Goal: Find specific page/section: Find specific page/section

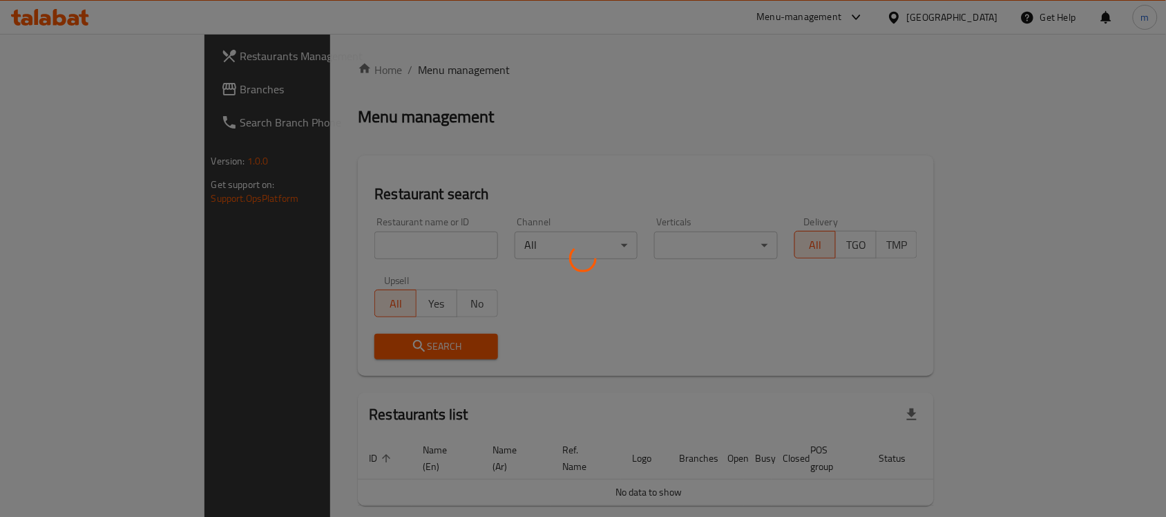
click at [539, 105] on div at bounding box center [583, 258] width 1166 height 517
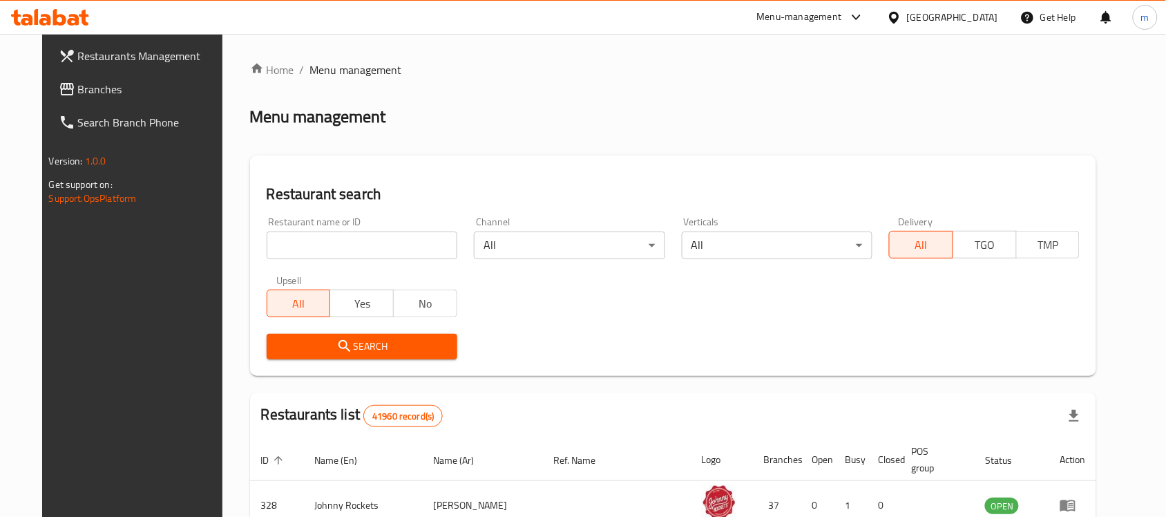
click at [78, 90] on span "Branches" at bounding box center [152, 89] width 148 height 17
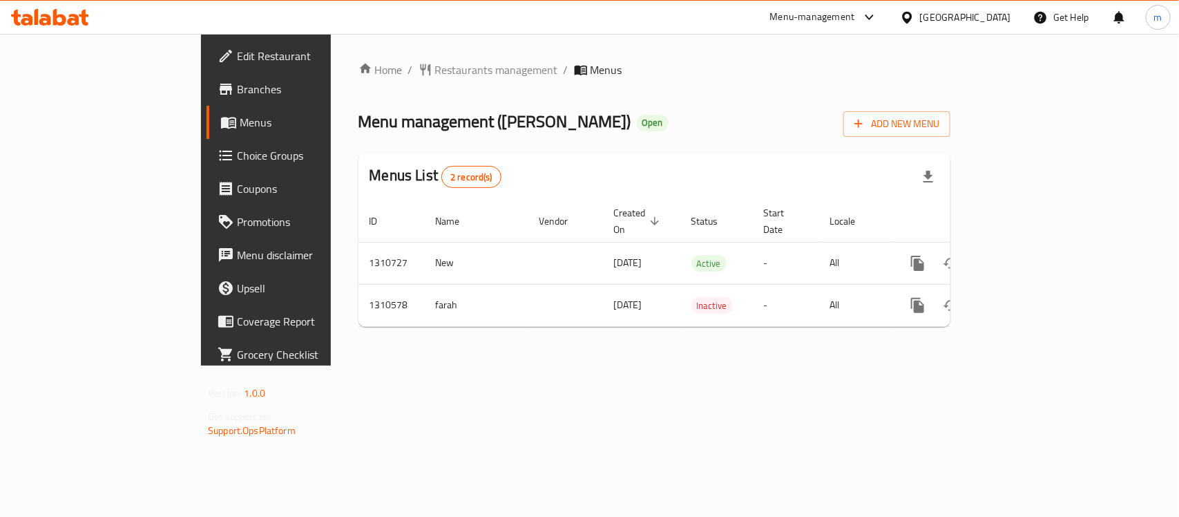
click at [729, 49] on div "Home / Restaurants management / Menus Menu management ( [PERSON_NAME] ) Open Ad…" at bounding box center [654, 200] width 647 height 332
click at [435, 64] on span "Restaurants management" at bounding box center [496, 69] width 123 height 17
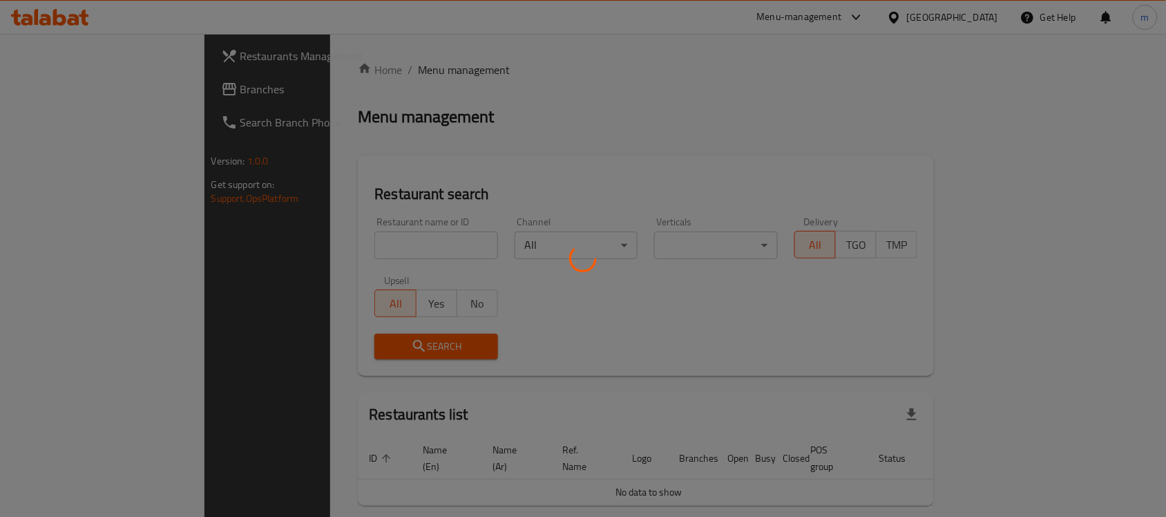
click at [352, 249] on div at bounding box center [583, 258] width 1166 height 517
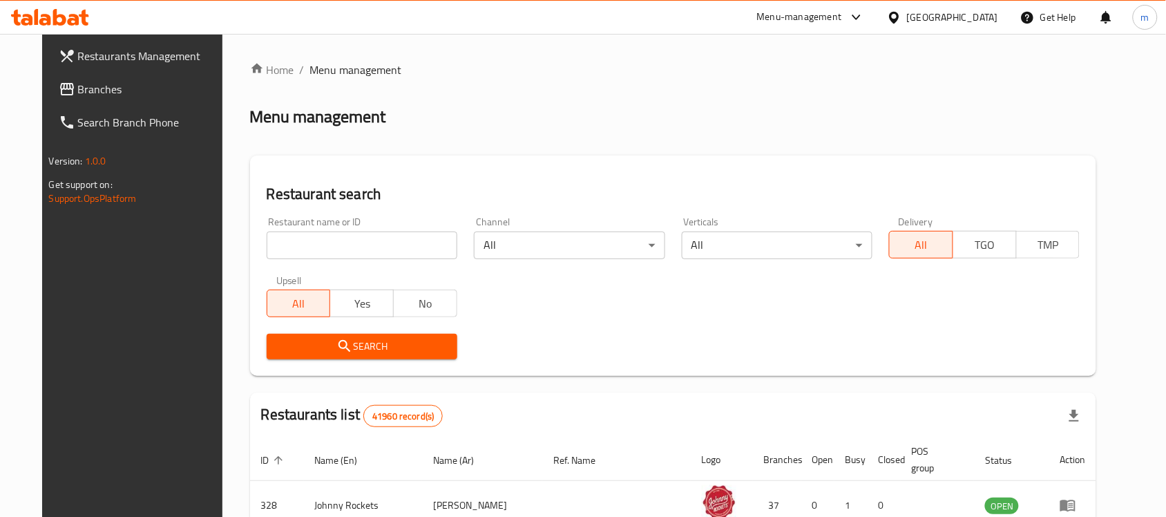
click at [352, 249] on input "search" at bounding box center [362, 245] width 191 height 28
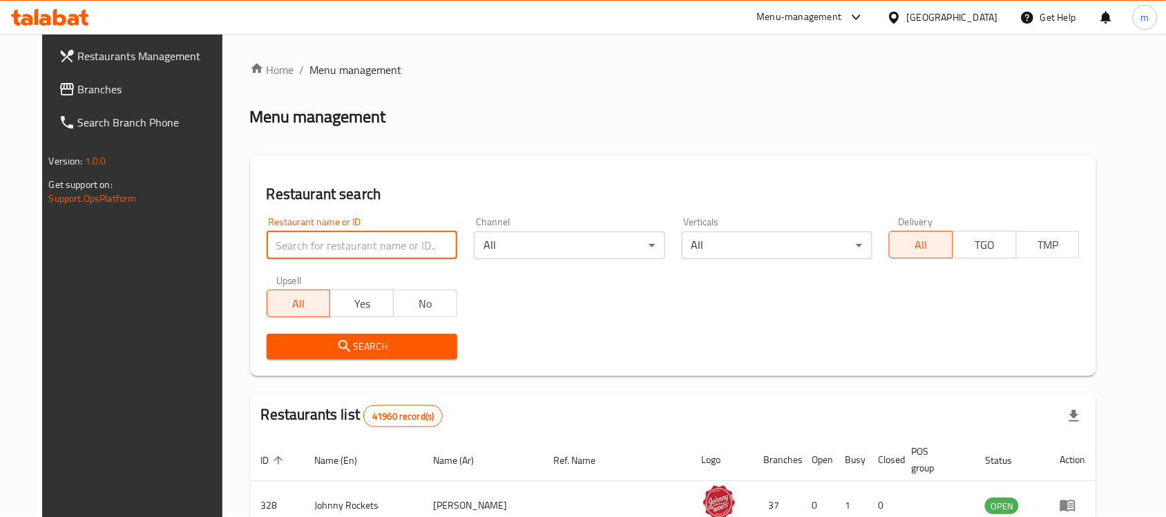
drag, startPoint x: 352, startPoint y: 249, endPoint x: 815, endPoint y: 74, distance: 495.1
click at [816, 73] on ol "Home / Menu management" at bounding box center [673, 69] width 847 height 17
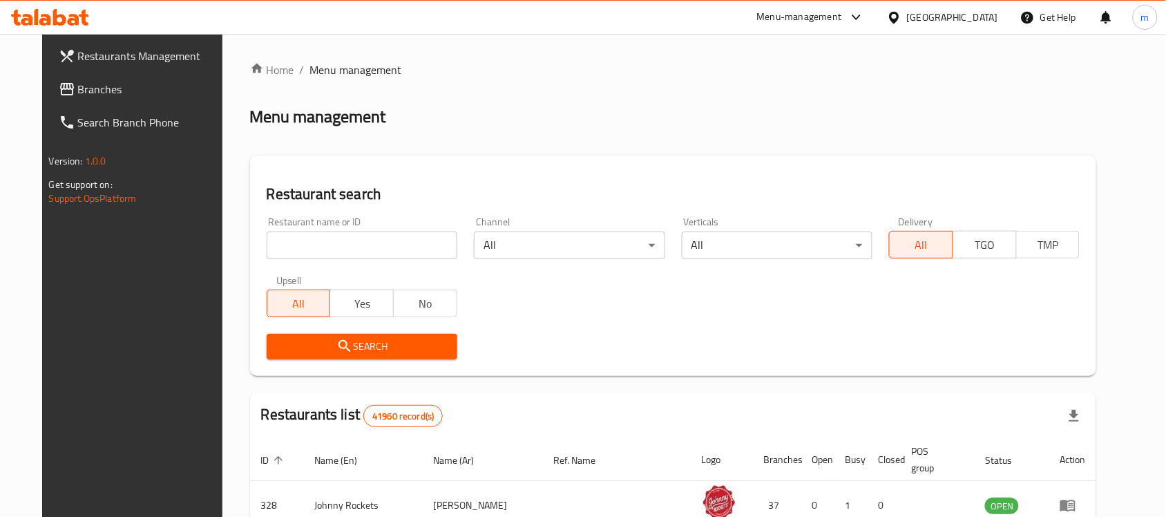
click at [332, 261] on div "Restaurant name or ID Restaurant name or ID" at bounding box center [361, 238] width 207 height 59
click at [332, 249] on input "search" at bounding box center [362, 245] width 191 height 28
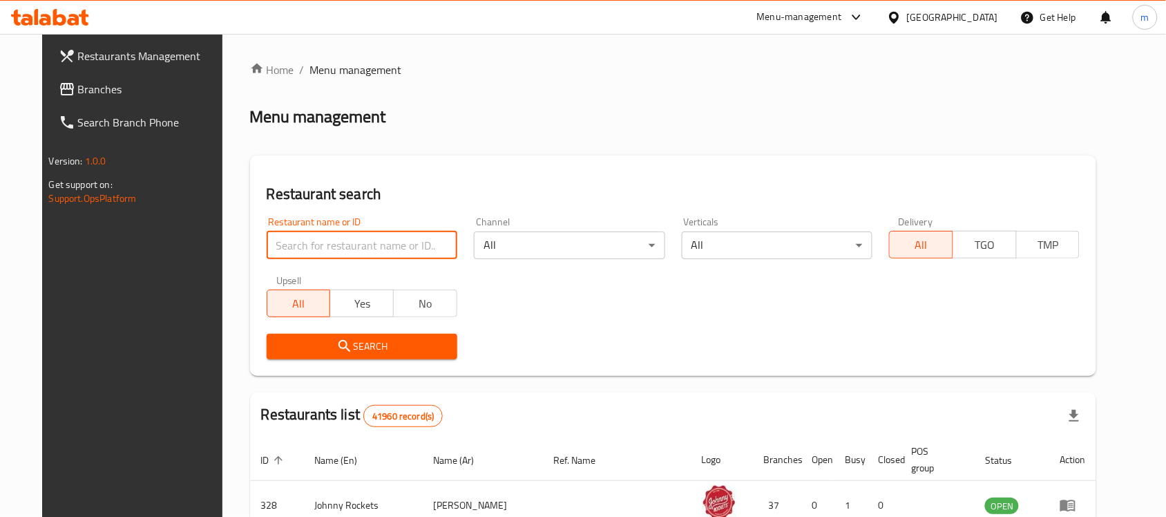
paste input "705490"
click button "Search" at bounding box center [362, 347] width 191 height 26
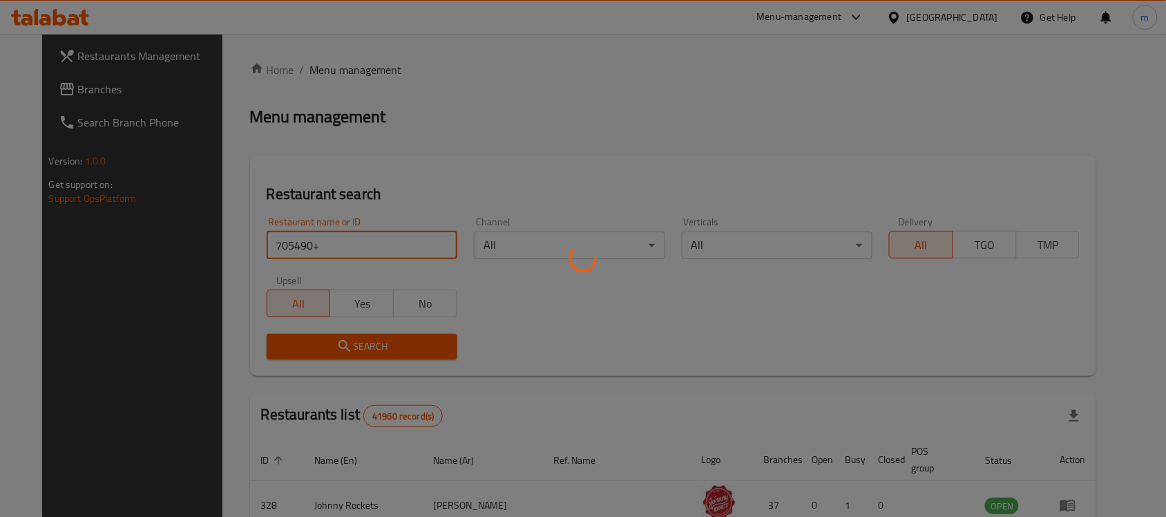
click button "Search" at bounding box center [362, 347] width 191 height 26
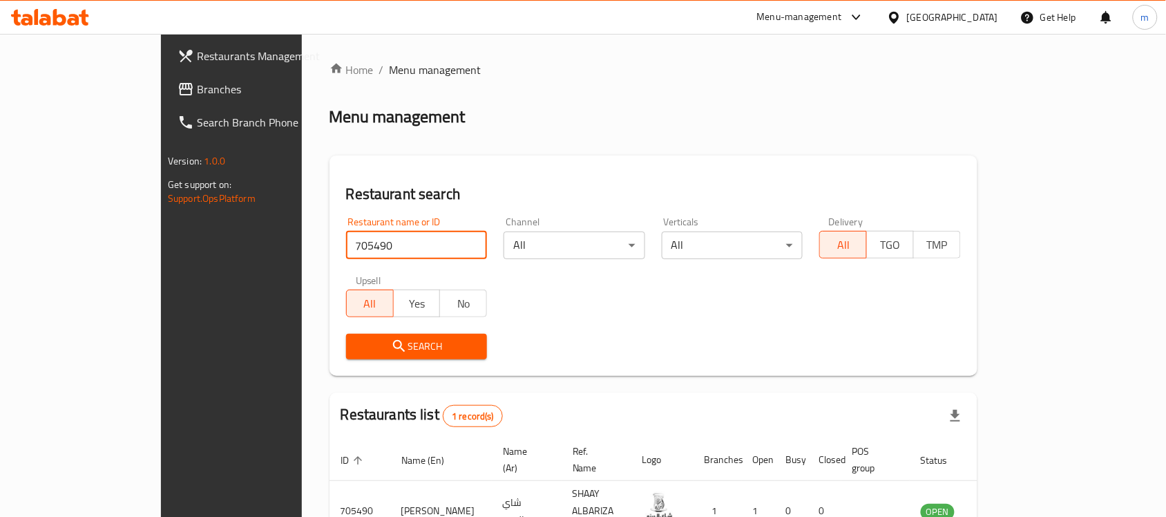
type input "705490"
click at [381, 361] on div "Search" at bounding box center [417, 346] width 158 height 42
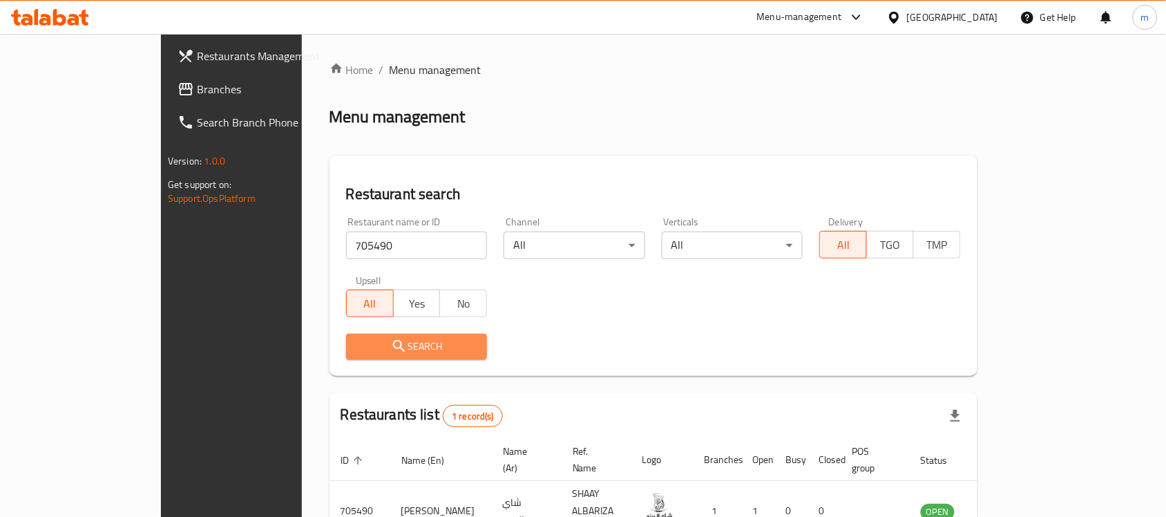
click at [386, 342] on span "Search" at bounding box center [417, 346] width 120 height 17
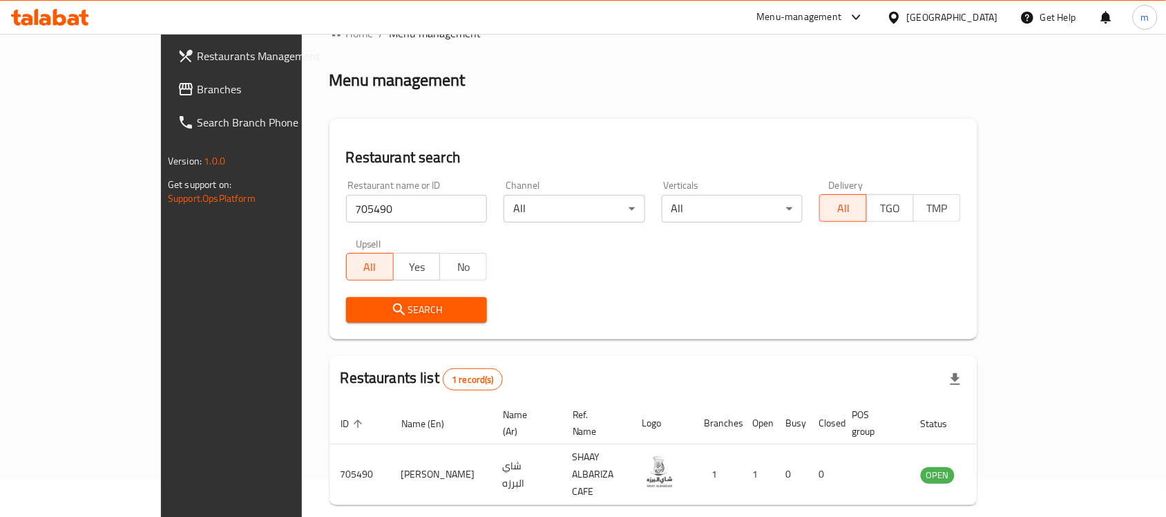
scroll to position [73, 0]
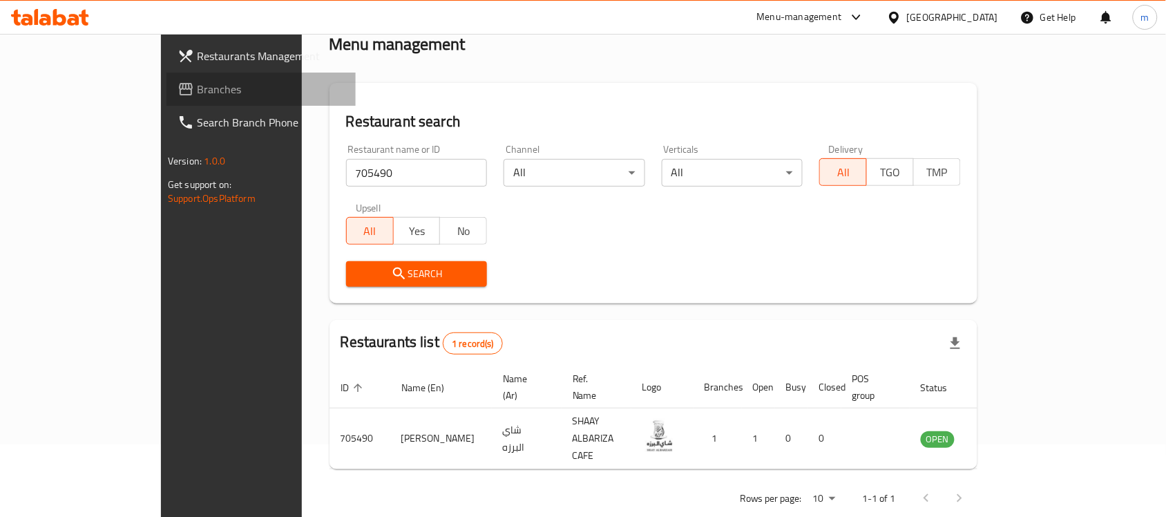
click at [197, 94] on span "Branches" at bounding box center [271, 89] width 148 height 17
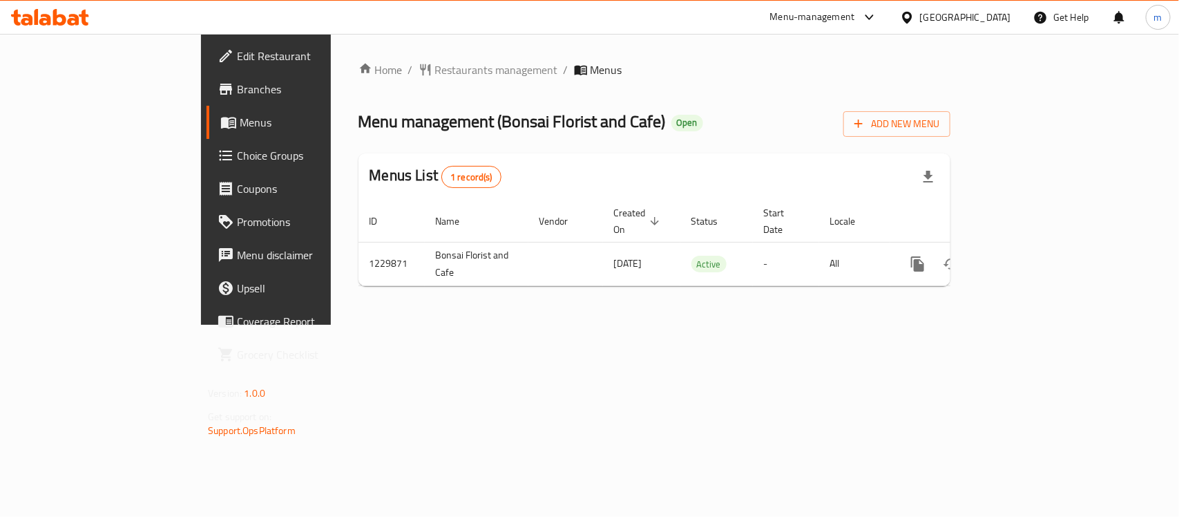
click at [660, 62] on ol "Home / Restaurants management / Menus" at bounding box center [655, 69] width 592 height 17
click at [435, 70] on span "Restaurants management" at bounding box center [496, 69] width 123 height 17
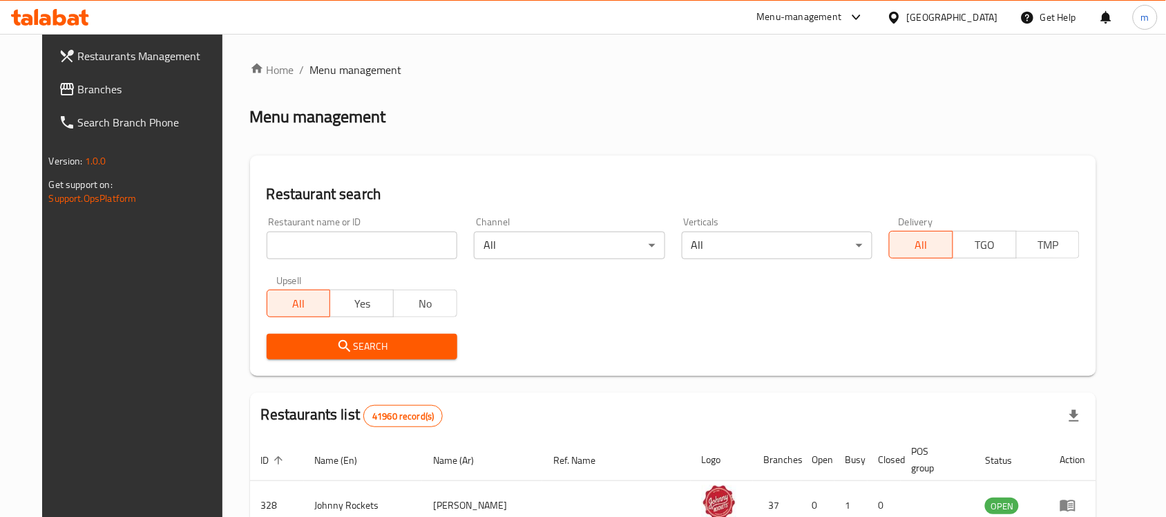
click at [320, 245] on input "search" at bounding box center [362, 245] width 191 height 28
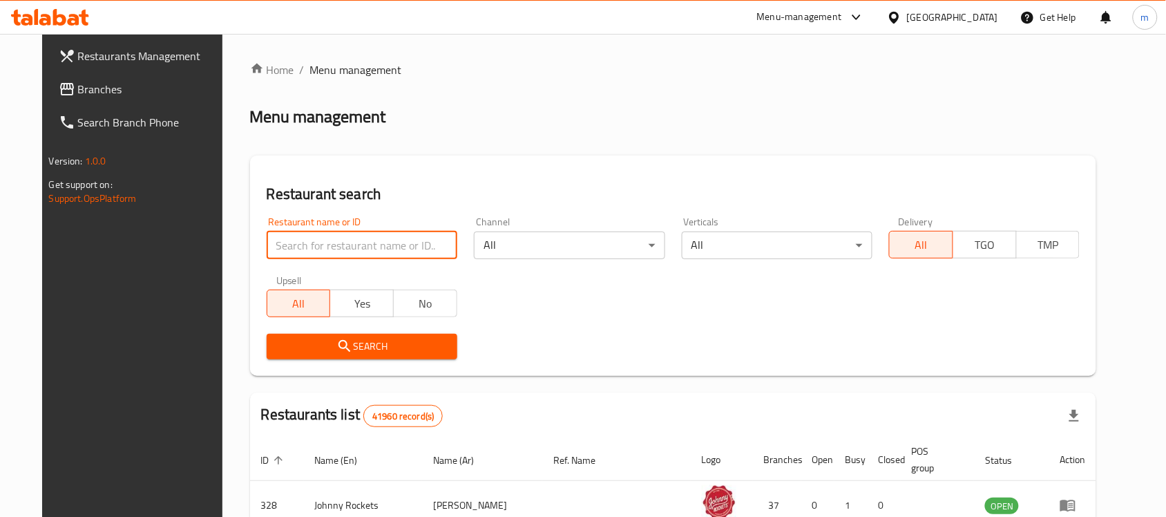
paste input "676860"
type input "676860"
click button "Search" at bounding box center [362, 347] width 191 height 26
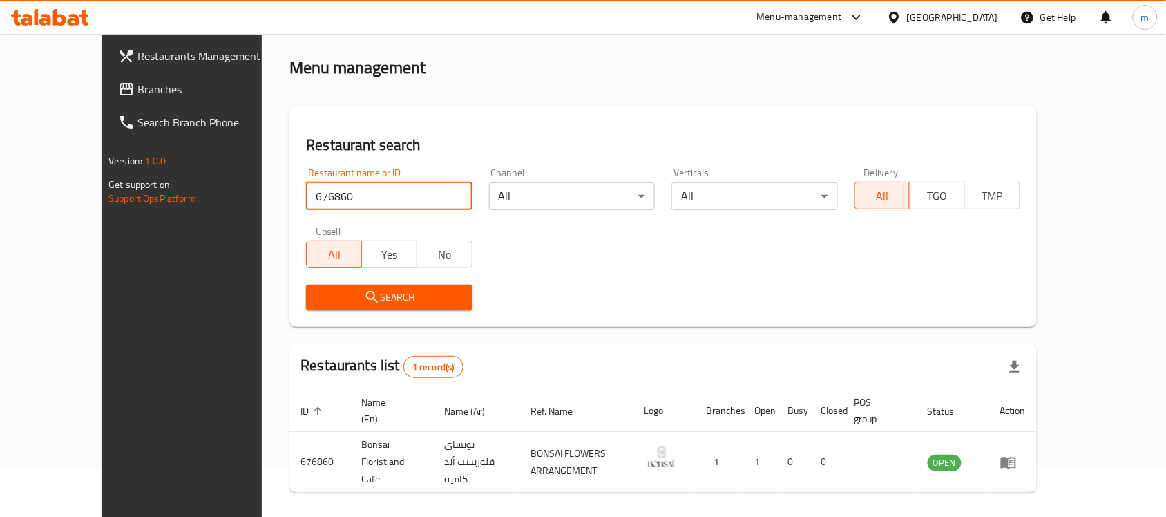
scroll to position [73, 0]
